Goal: Task Accomplishment & Management: Manage account settings

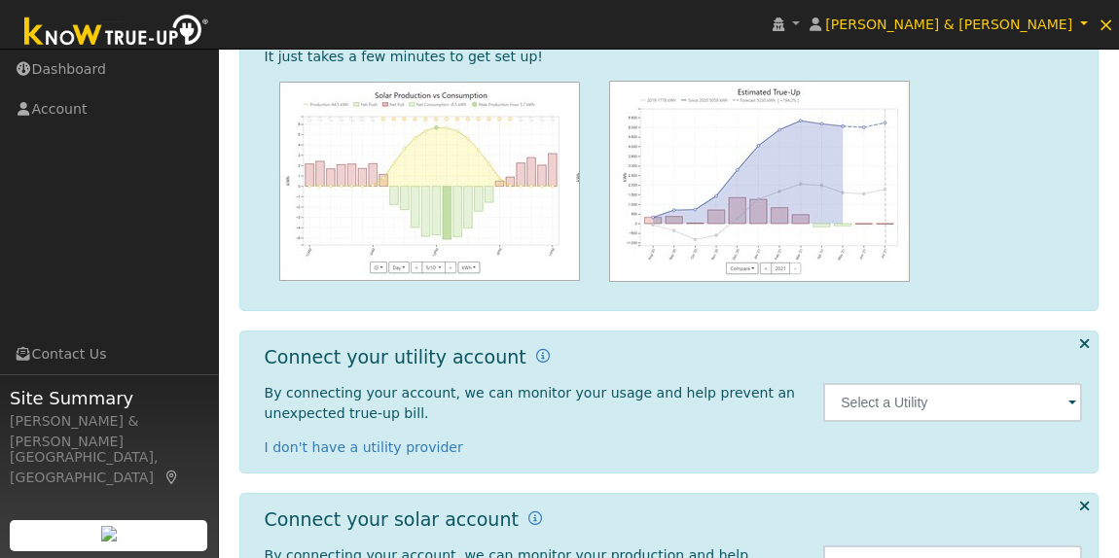
scroll to position [340, 0]
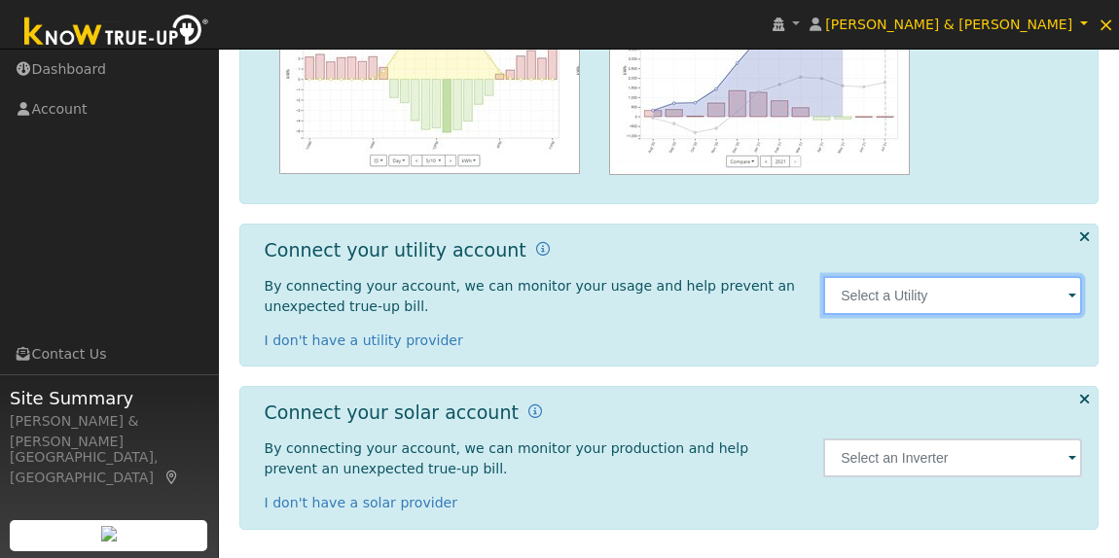
click at [1068, 296] on input "text" at bounding box center [952, 295] width 259 height 39
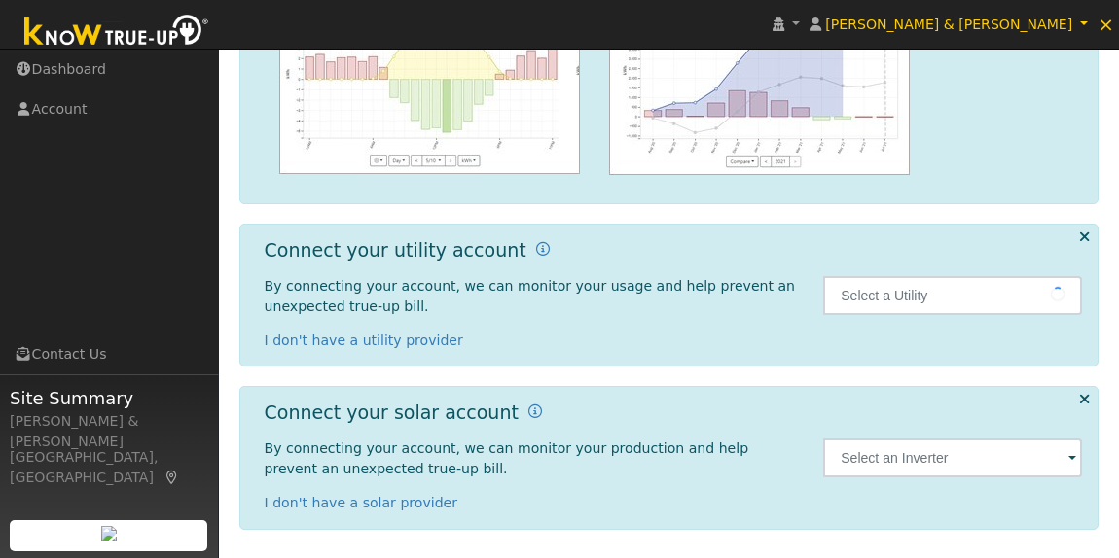
click at [651, 329] on div "By connecting your account, we can monitor your usage and help prevent an unexp…" at bounding box center [534, 313] width 539 height 75
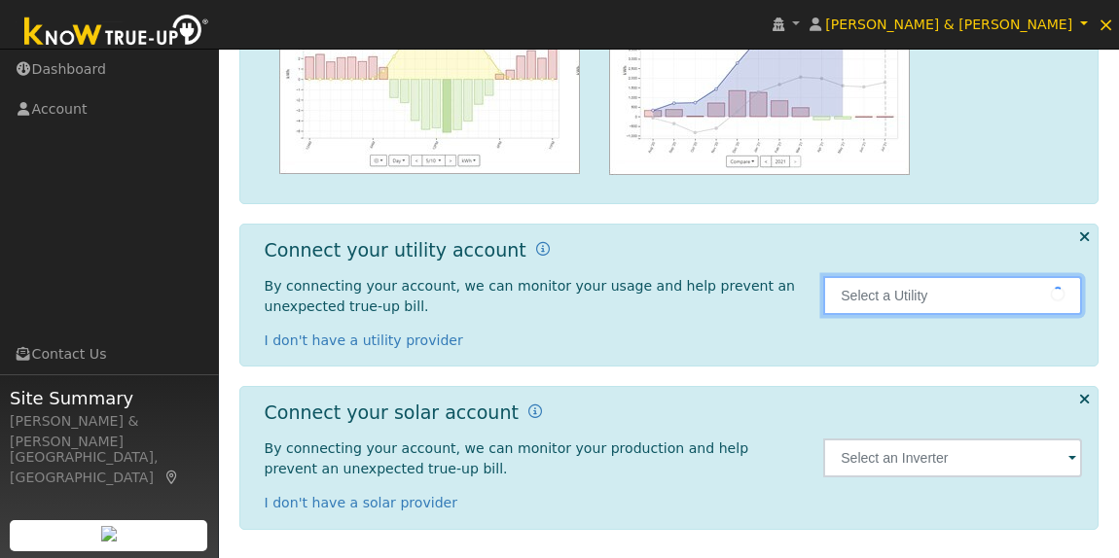
click at [1031, 294] on input "text" at bounding box center [952, 295] width 259 height 39
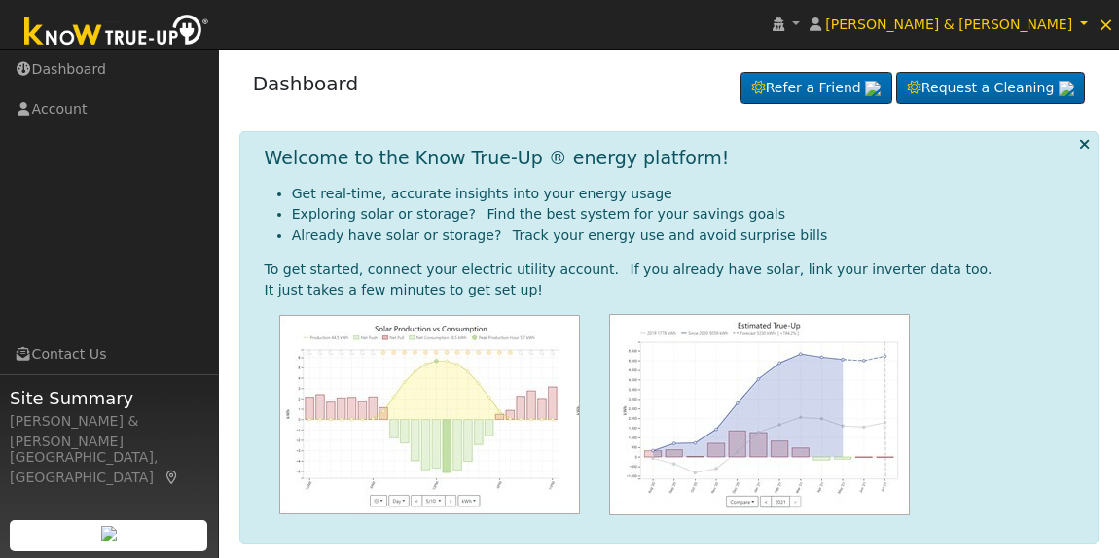
scroll to position [340, 0]
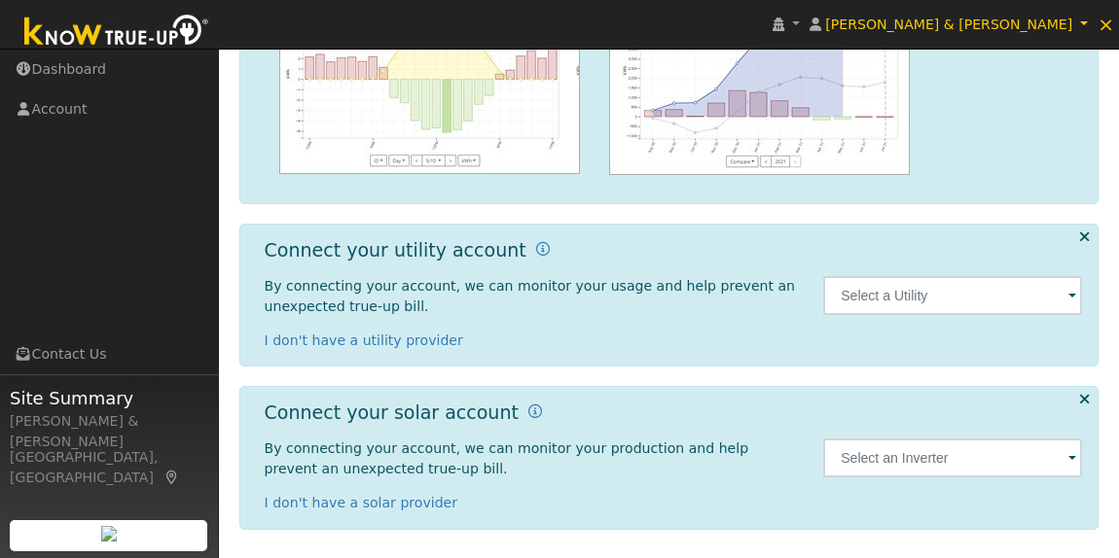
click at [1069, 294] on span at bounding box center [1072, 297] width 8 height 22
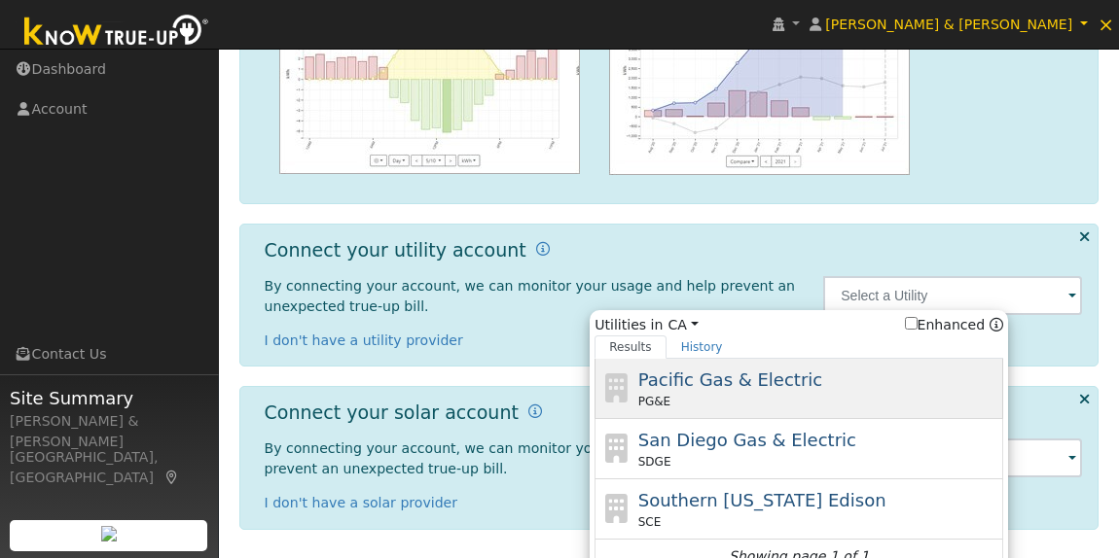
click at [779, 382] on span "Pacific Gas & Electric" at bounding box center [730, 380] width 184 height 20
type input "PG&E"
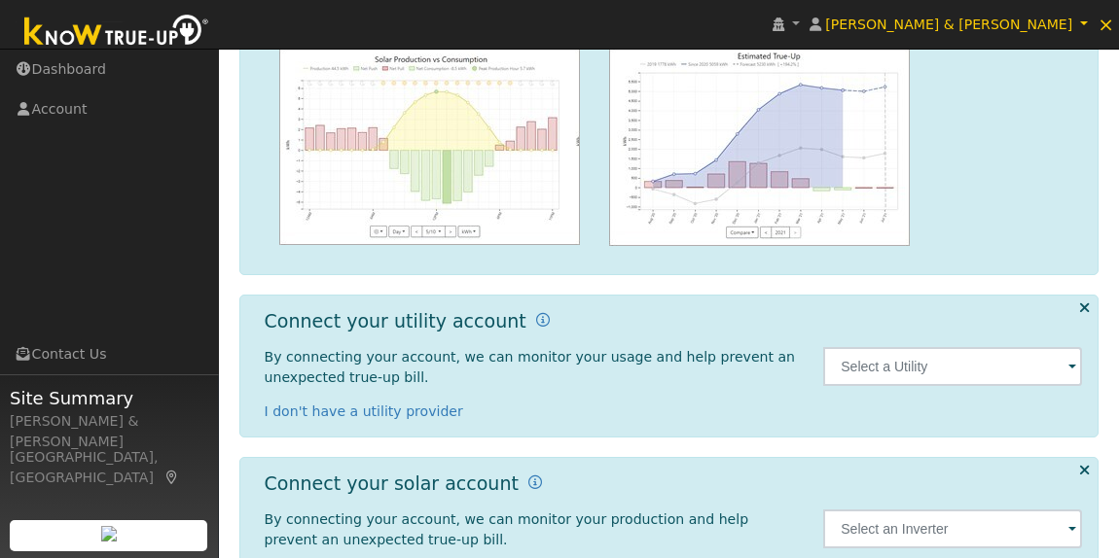
scroll to position [340, 0]
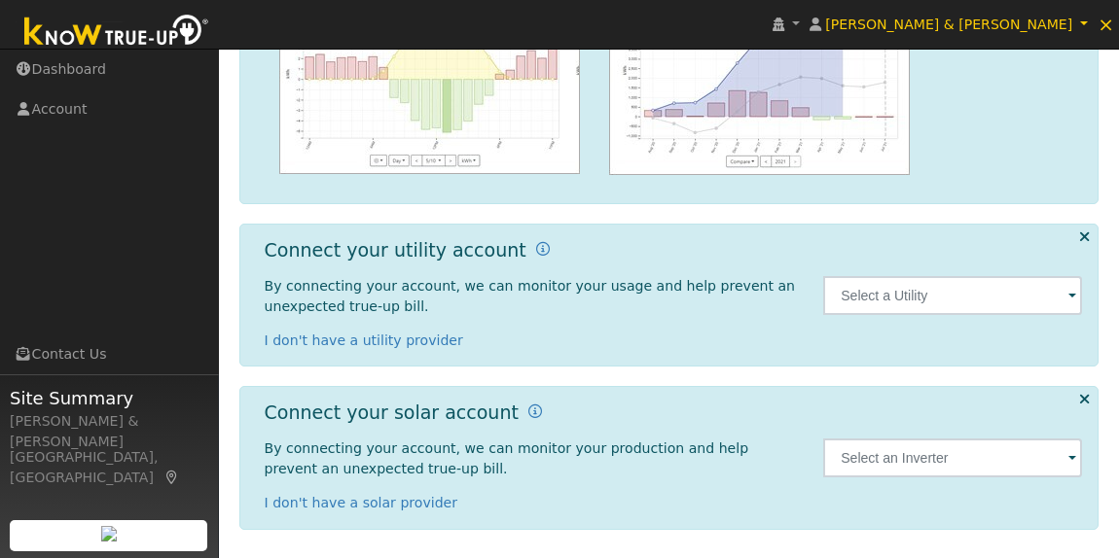
click at [1070, 299] on span at bounding box center [1072, 297] width 8 height 22
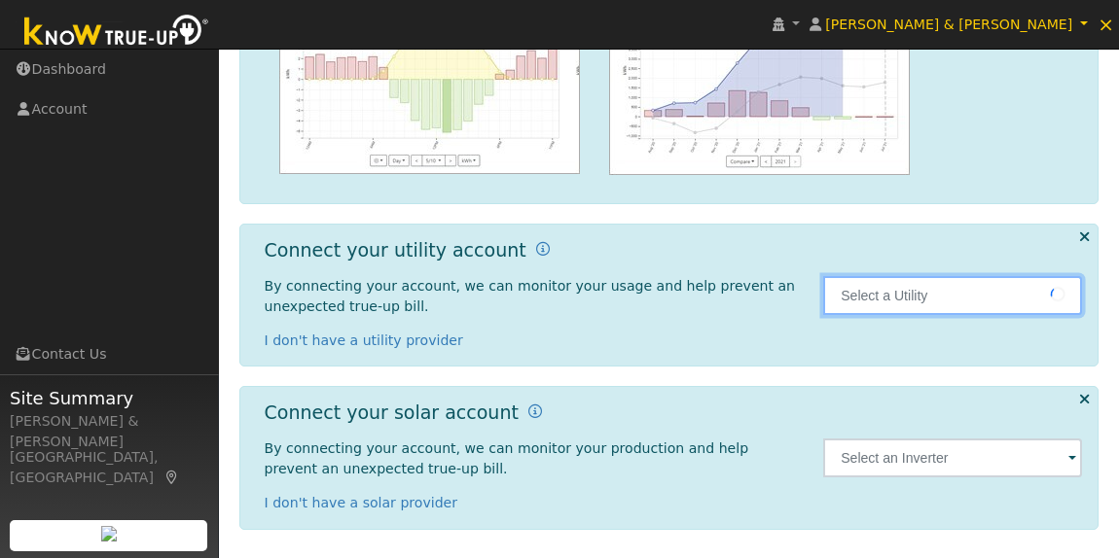
click at [961, 295] on input "text" at bounding box center [952, 295] width 259 height 39
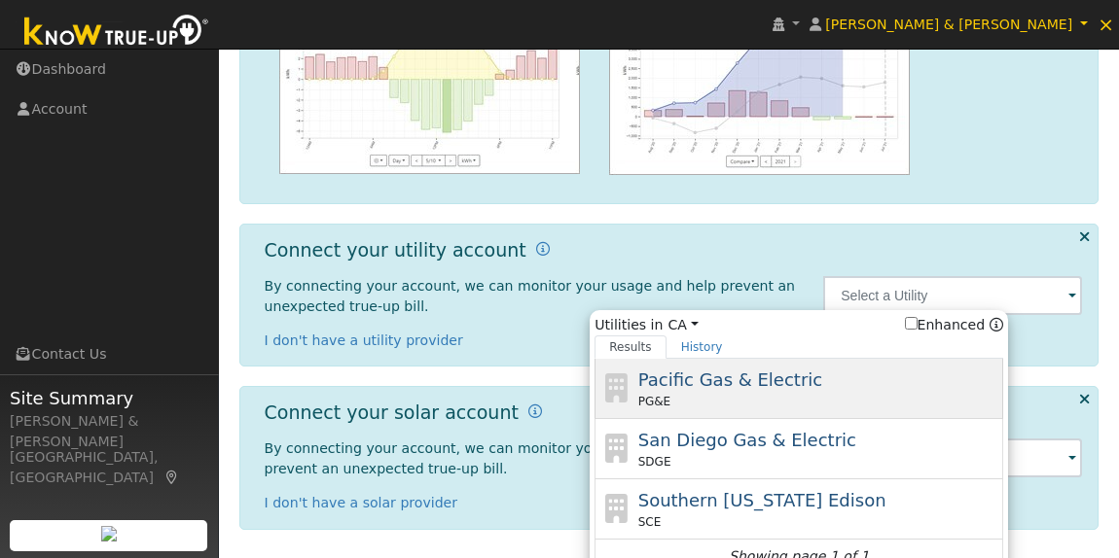
click at [795, 376] on span "Pacific Gas & Electric" at bounding box center [730, 380] width 184 height 20
type input "PG&E"
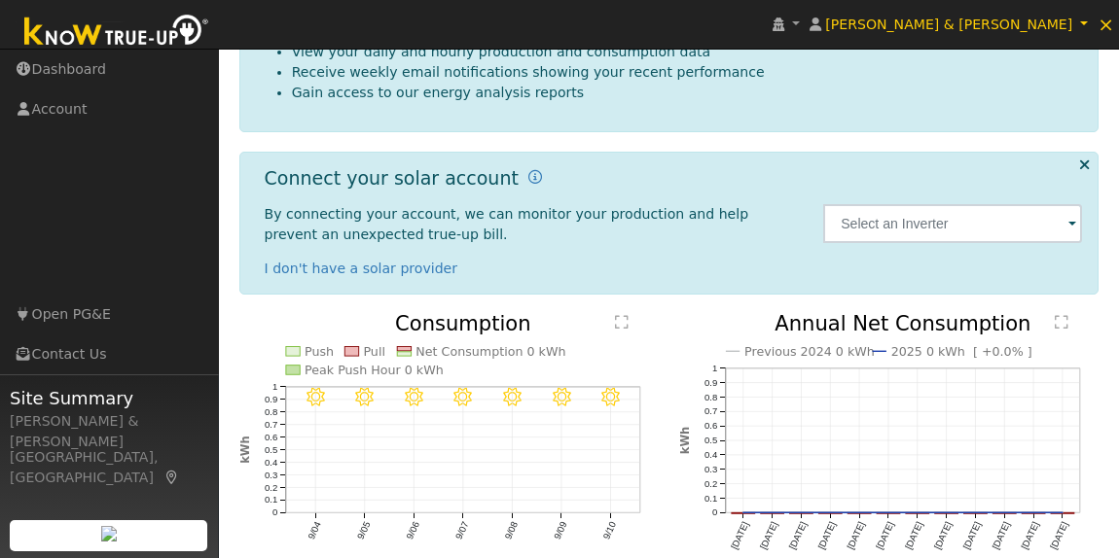
scroll to position [312, 0]
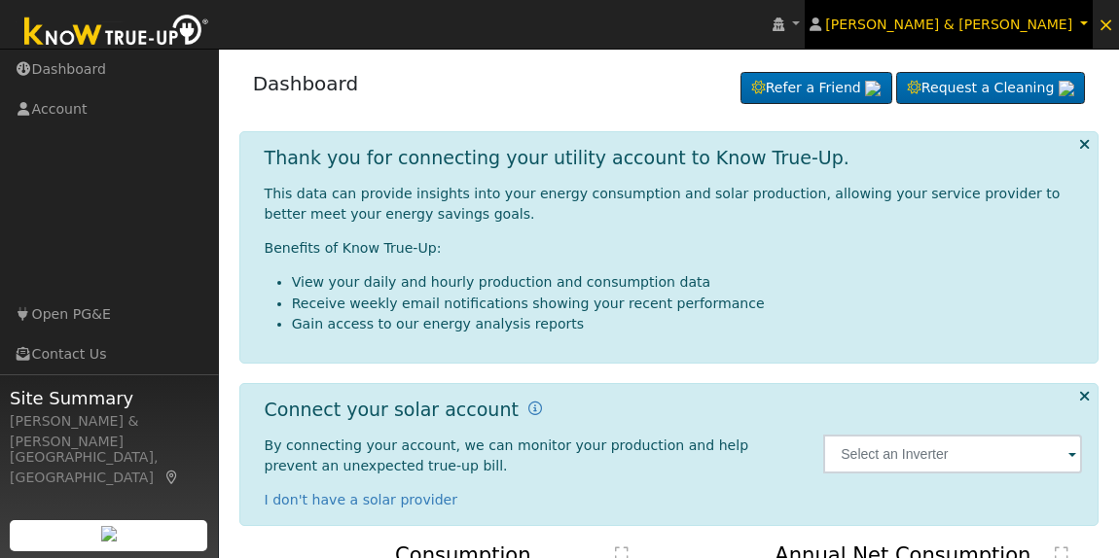
click at [1077, 28] on link "Cesar Acevedo & Jose Armando Aguirre" at bounding box center [949, 24] width 288 height 49
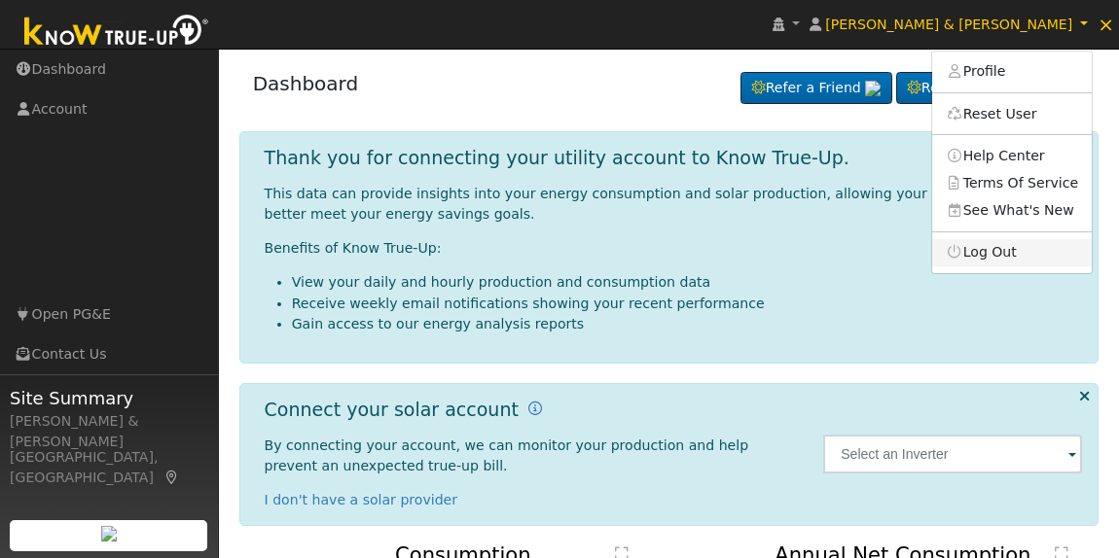
click at [1018, 256] on link "Log Out" at bounding box center [1012, 252] width 160 height 27
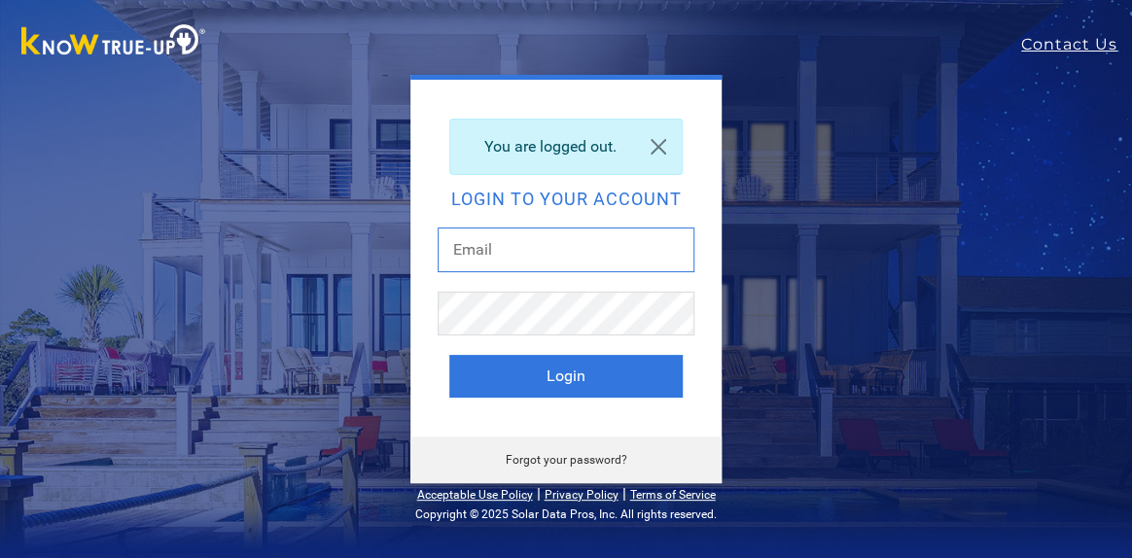
click at [648, 261] on input "text" at bounding box center [566, 250] width 257 height 45
type input "[EMAIL_ADDRESS][DOMAIN_NAME]"
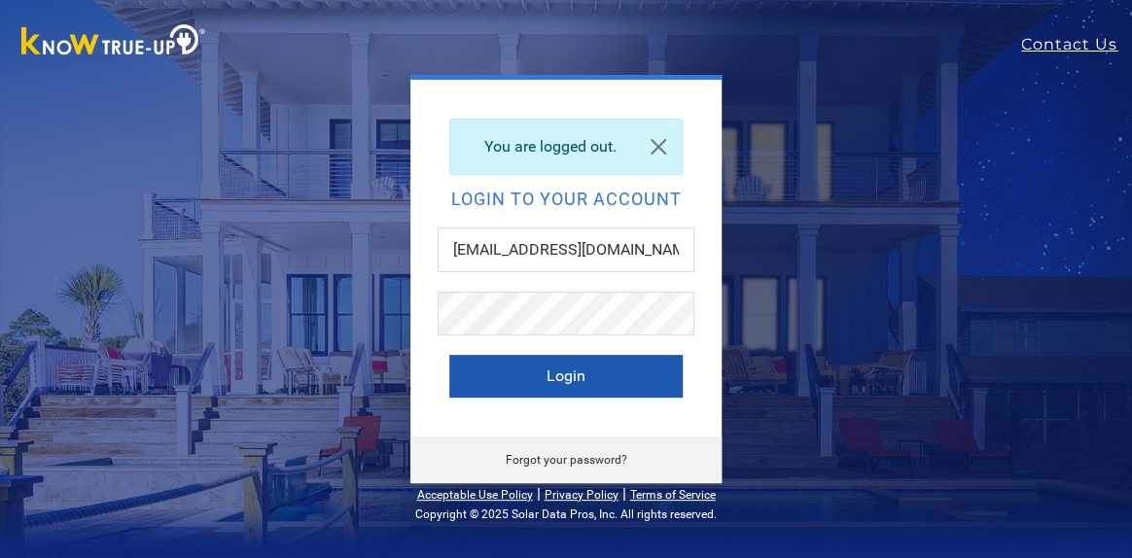
click at [613, 383] on button "Login" at bounding box center [565, 376] width 233 height 43
